Goal: Information Seeking & Learning: Compare options

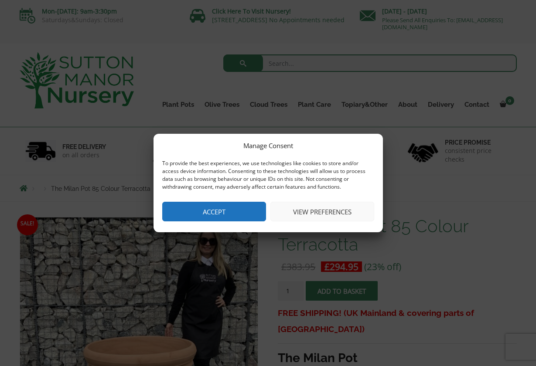
click at [207, 209] on button "Accept" at bounding box center [214, 212] width 104 height 20
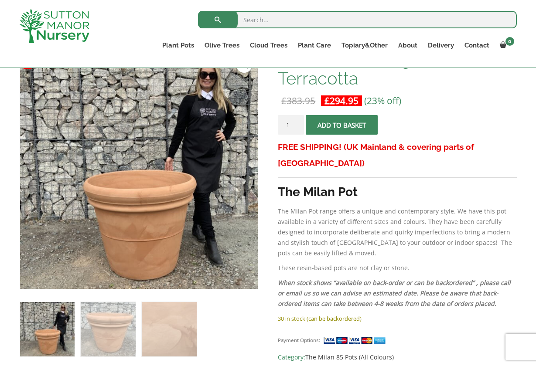
scroll to position [132, 0]
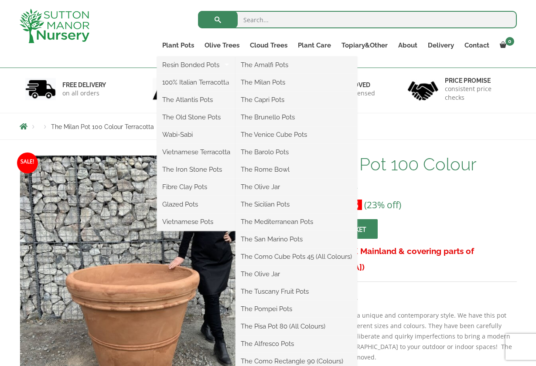
scroll to position [44, 0]
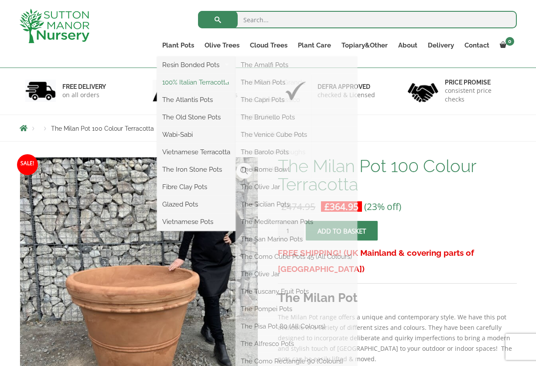
click at [214, 85] on link "100% Italian Terracotta" at bounding box center [196, 82] width 79 height 13
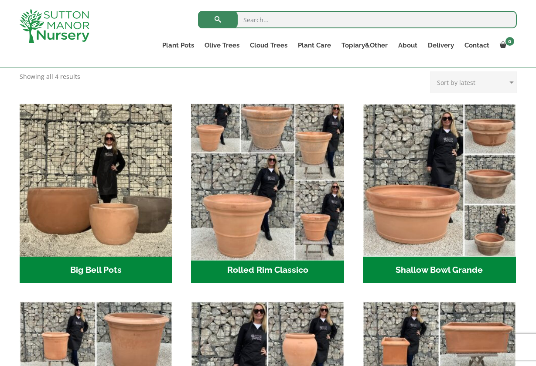
scroll to position [241, 0]
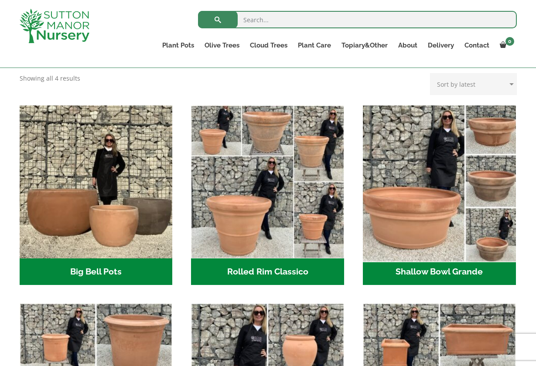
click at [410, 215] on img "Visit product category Shallow Bowl Grande" at bounding box center [439, 182] width 160 height 160
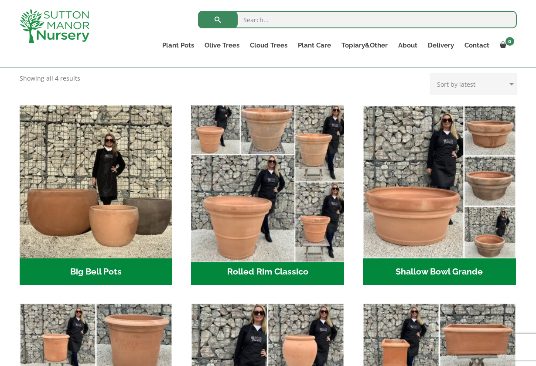
click at [250, 193] on img "Visit product category Rolled Rim Classico" at bounding box center [268, 182] width 160 height 160
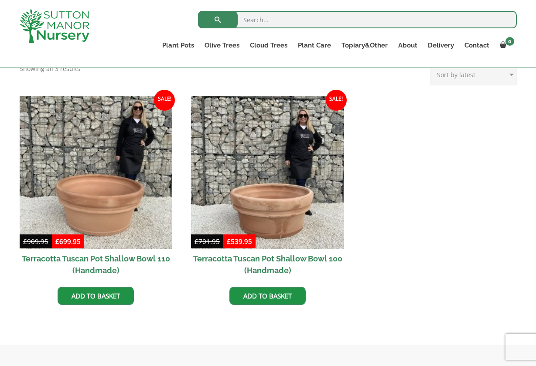
scroll to position [366, 0]
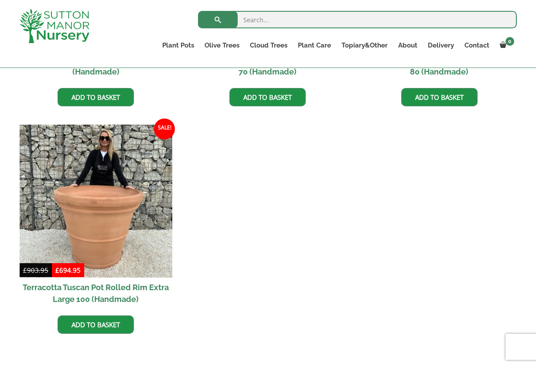
scroll to position [794, 0]
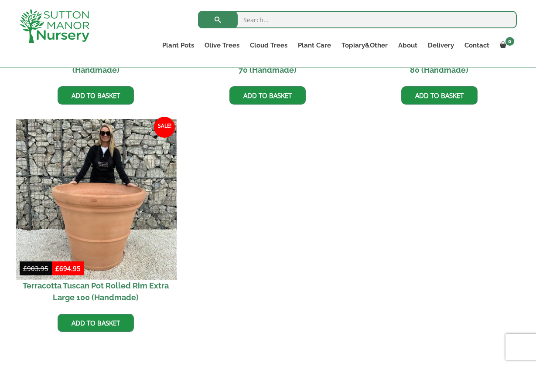
click at [148, 225] on img at bounding box center [96, 199] width 160 height 160
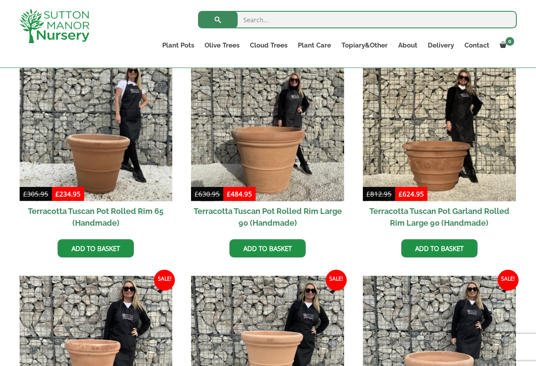
scroll to position [407, 0]
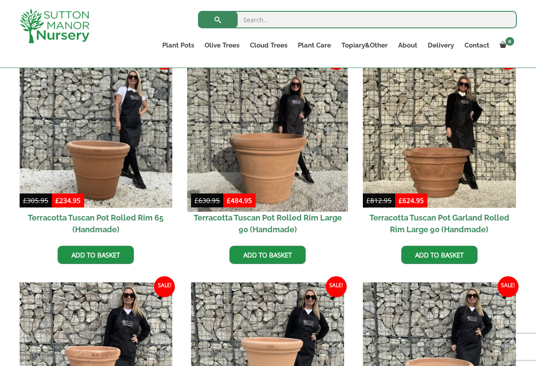
click at [263, 174] on img at bounding box center [268, 131] width 160 height 160
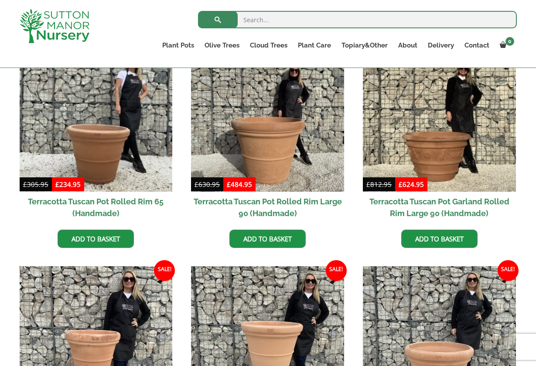
scroll to position [423, 0]
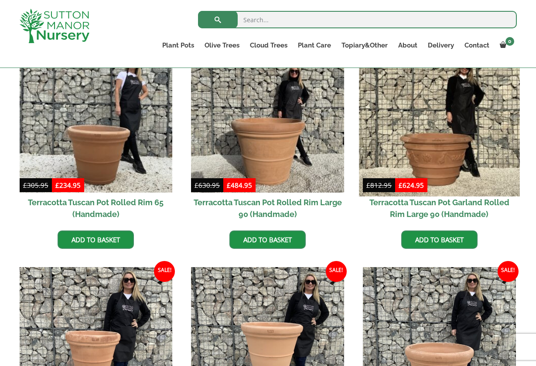
click at [432, 144] on img at bounding box center [439, 116] width 160 height 160
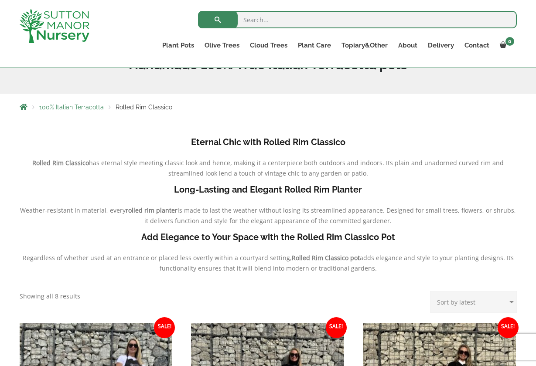
scroll to position [133, 0]
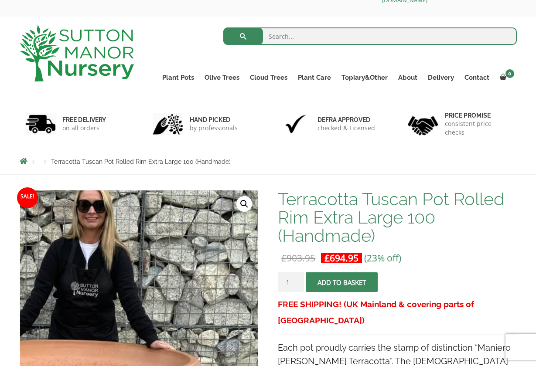
scroll to position [29, 0]
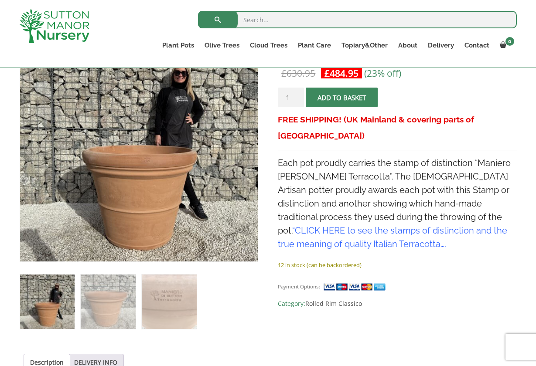
scroll to position [179, 0]
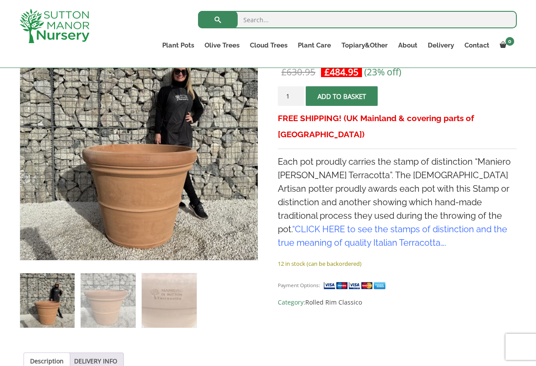
click at [325, 224] on link "CLICK HERE to see the stamps of distinction and the true meaning of quality Ita…" at bounding box center [392, 236] width 229 height 24
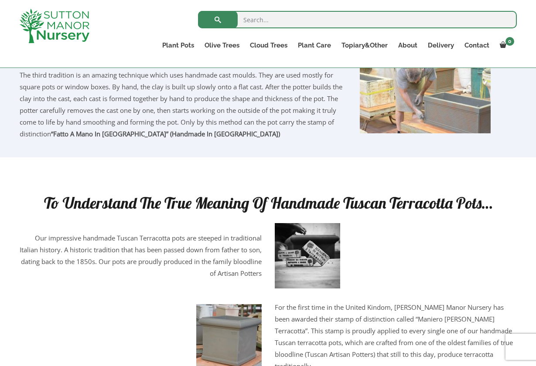
scroll to position [963, 0]
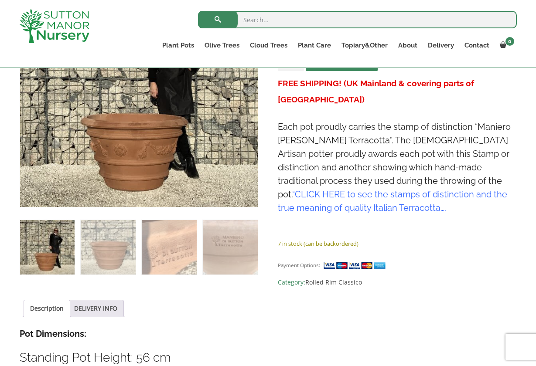
scroll to position [177, 0]
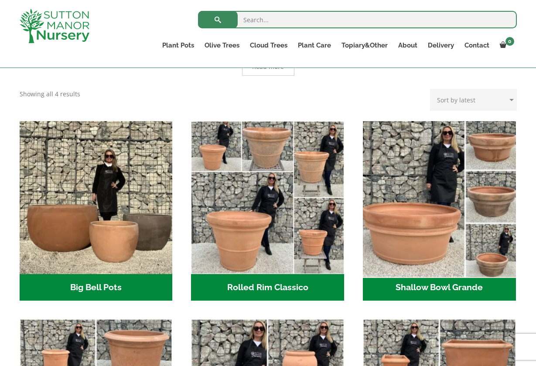
click at [390, 184] on img "Visit product category Shallow Bowl Grande" at bounding box center [439, 197] width 160 height 160
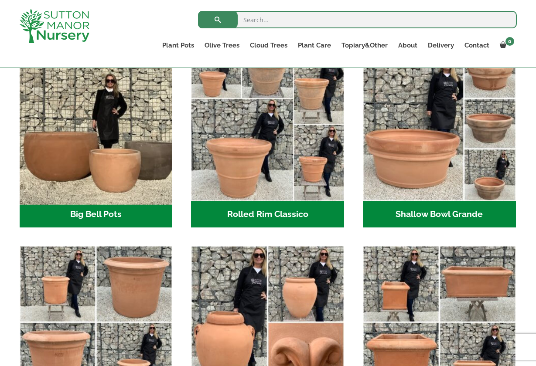
scroll to position [310, 0]
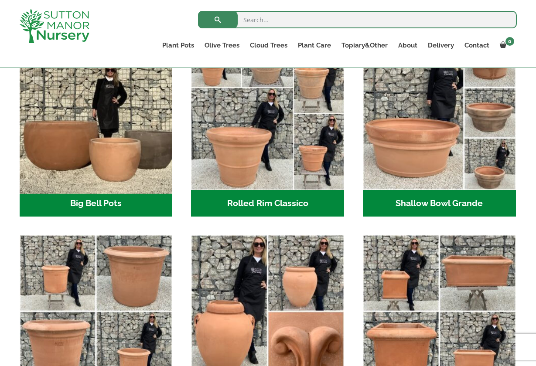
click at [127, 168] on img "Visit product category Big Bell Pots" at bounding box center [96, 113] width 160 height 160
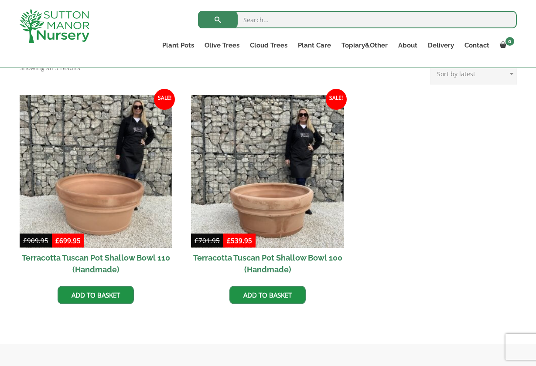
scroll to position [381, 0]
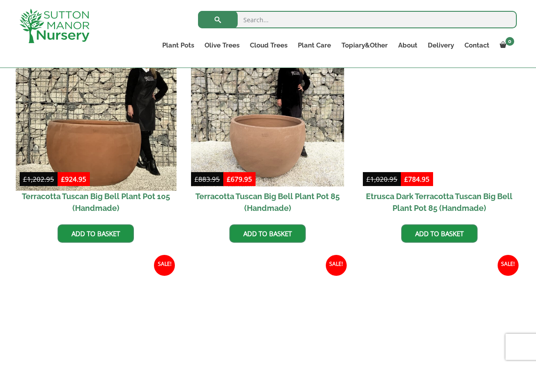
scroll to position [480, 0]
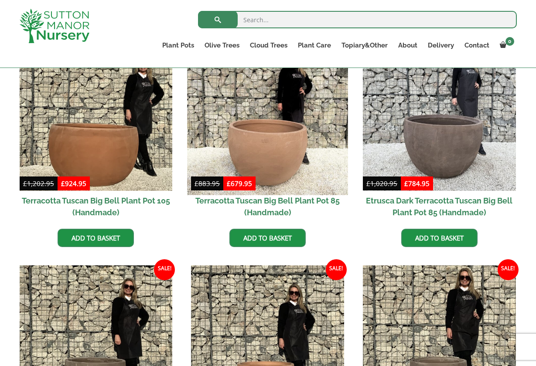
click at [255, 156] on img at bounding box center [268, 114] width 160 height 160
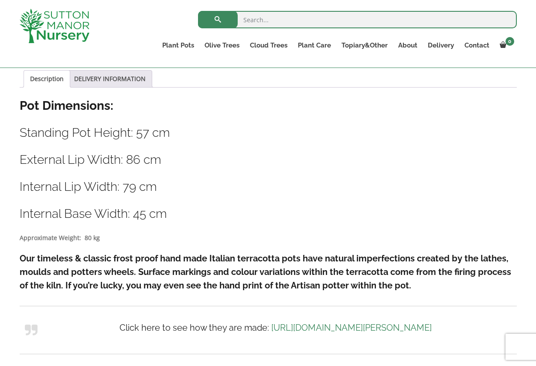
scroll to position [468, 0]
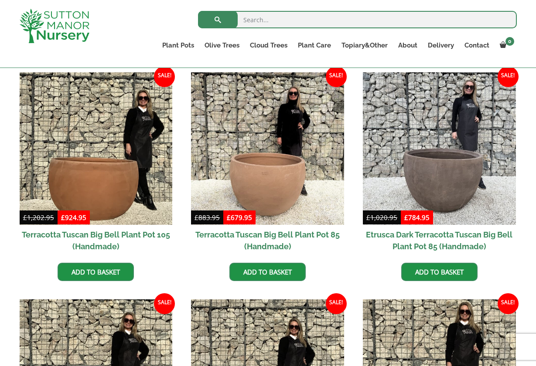
scroll to position [443, 0]
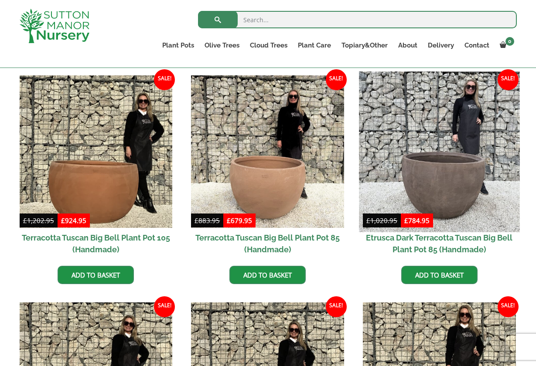
click at [428, 153] on img at bounding box center [439, 152] width 160 height 160
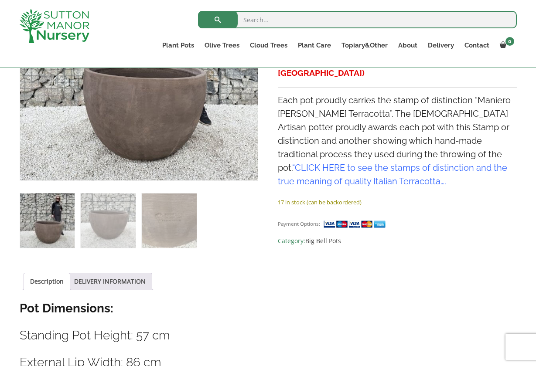
scroll to position [268, 0]
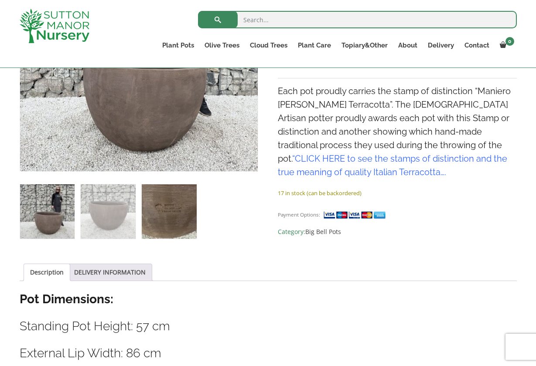
click at [172, 211] on img at bounding box center [169, 211] width 55 height 55
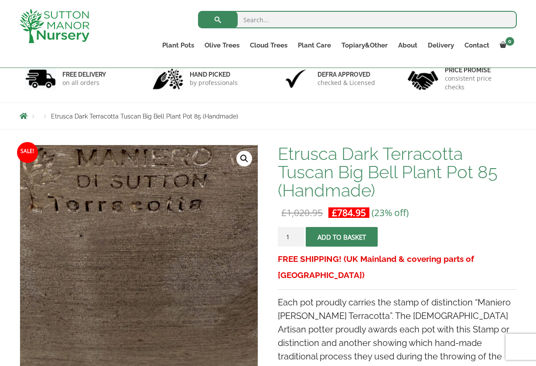
scroll to position [56, 0]
